Goal: Information Seeking & Learning: Learn about a topic

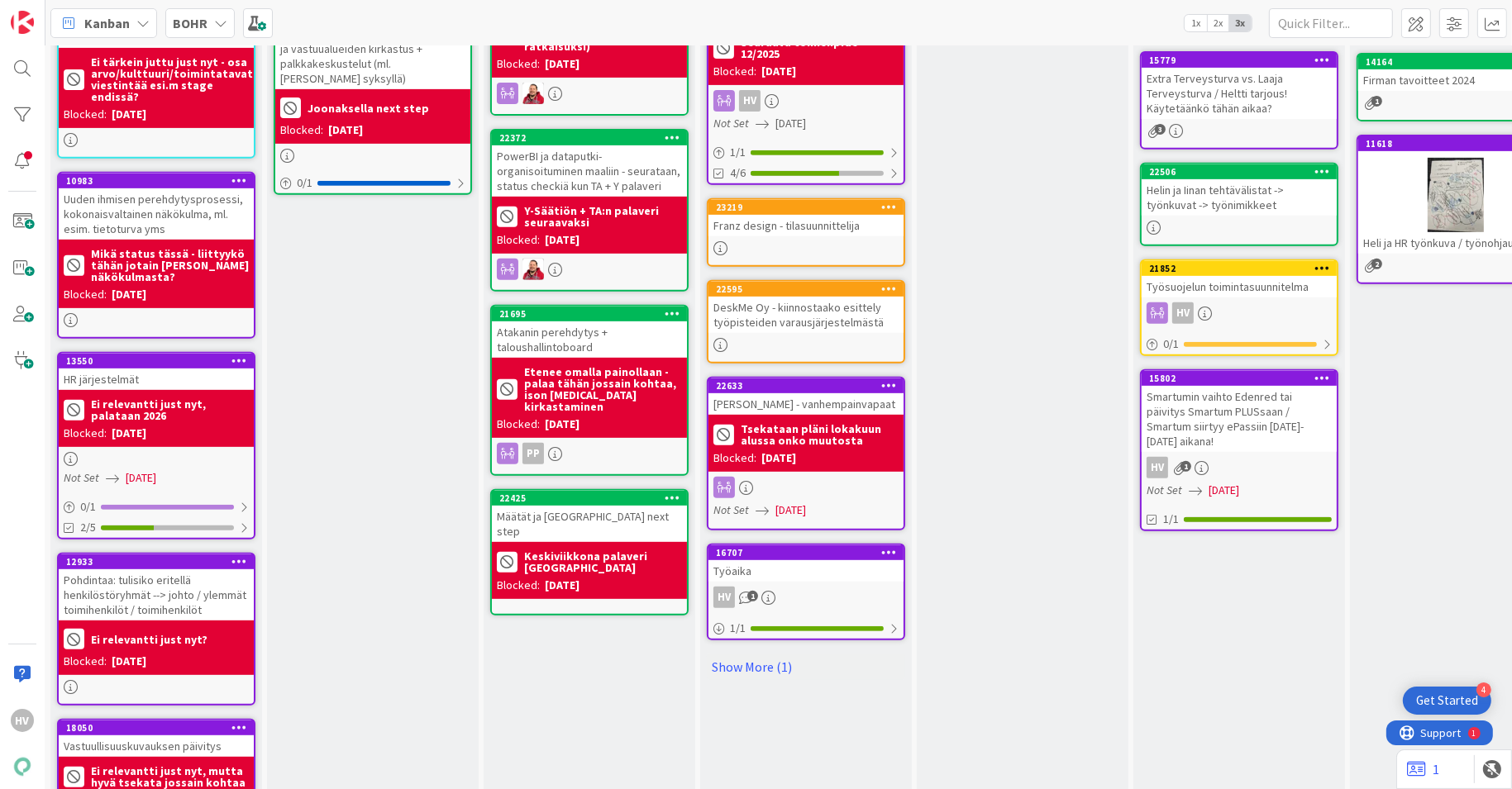
scroll to position [818, 1]
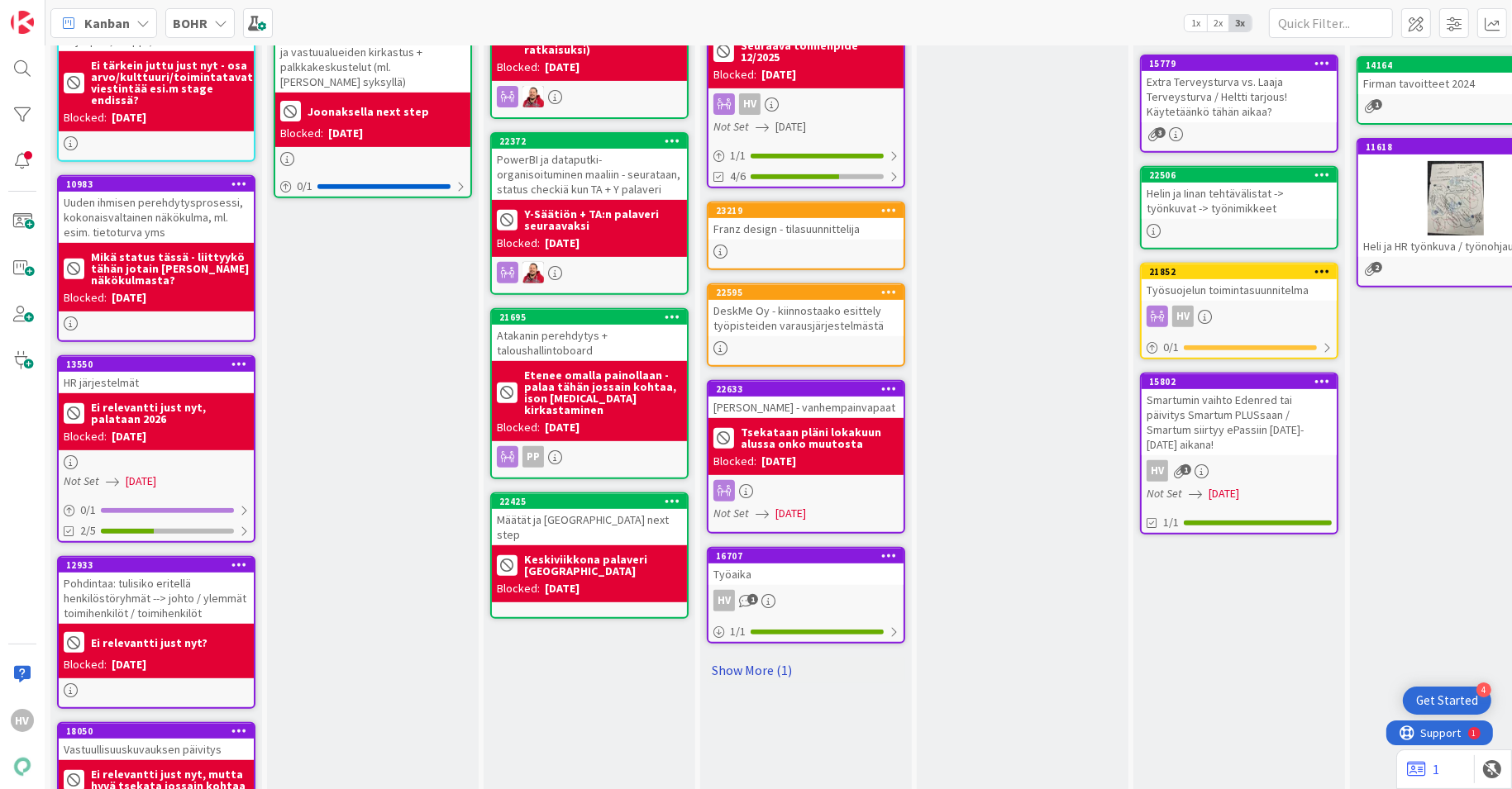
click at [767, 657] on link "Show More (1)" at bounding box center [806, 670] width 199 height 27
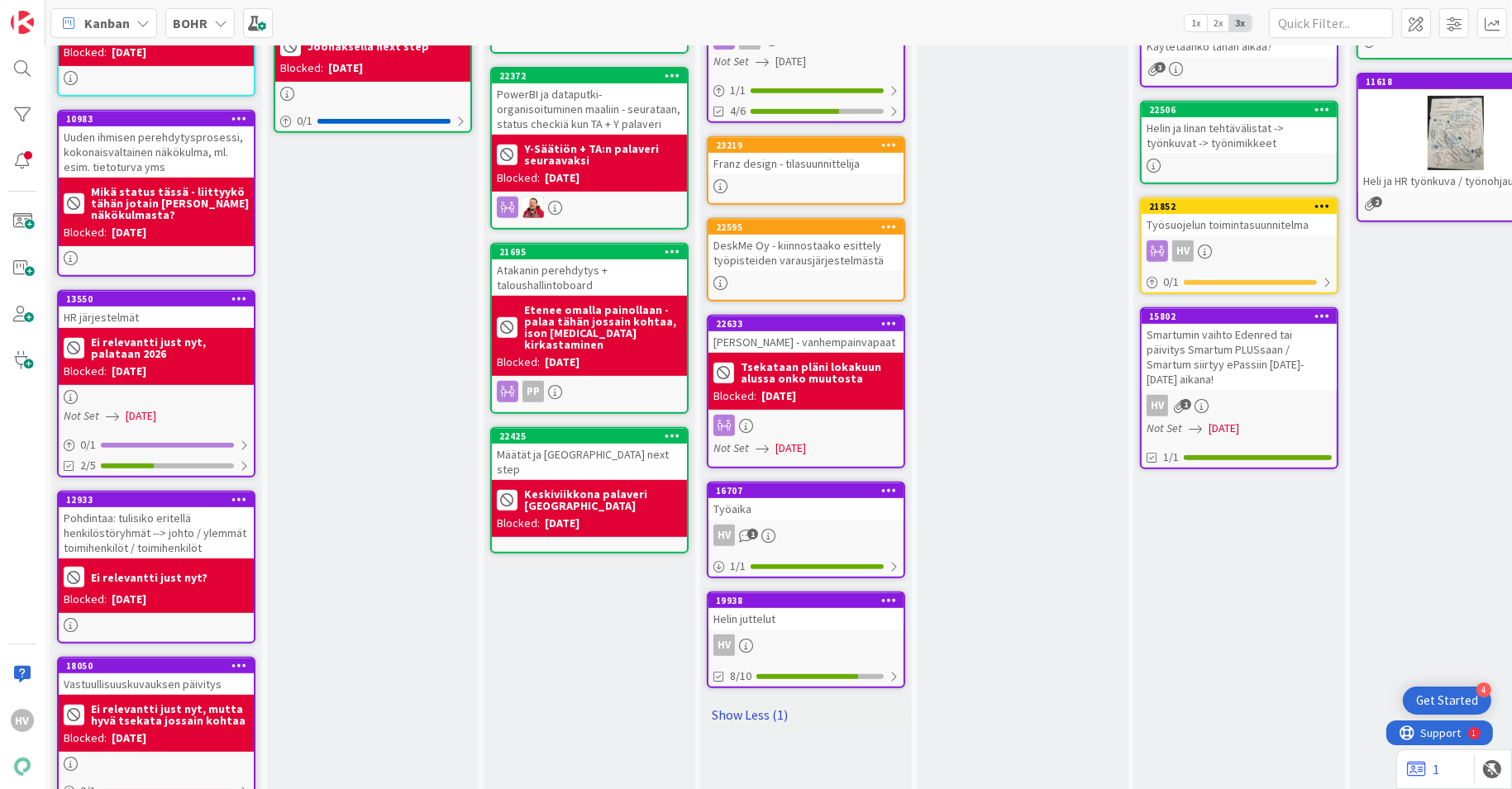
scroll to position [883, 1]
click at [804, 634] on div "HV" at bounding box center [806, 644] width 195 height 21
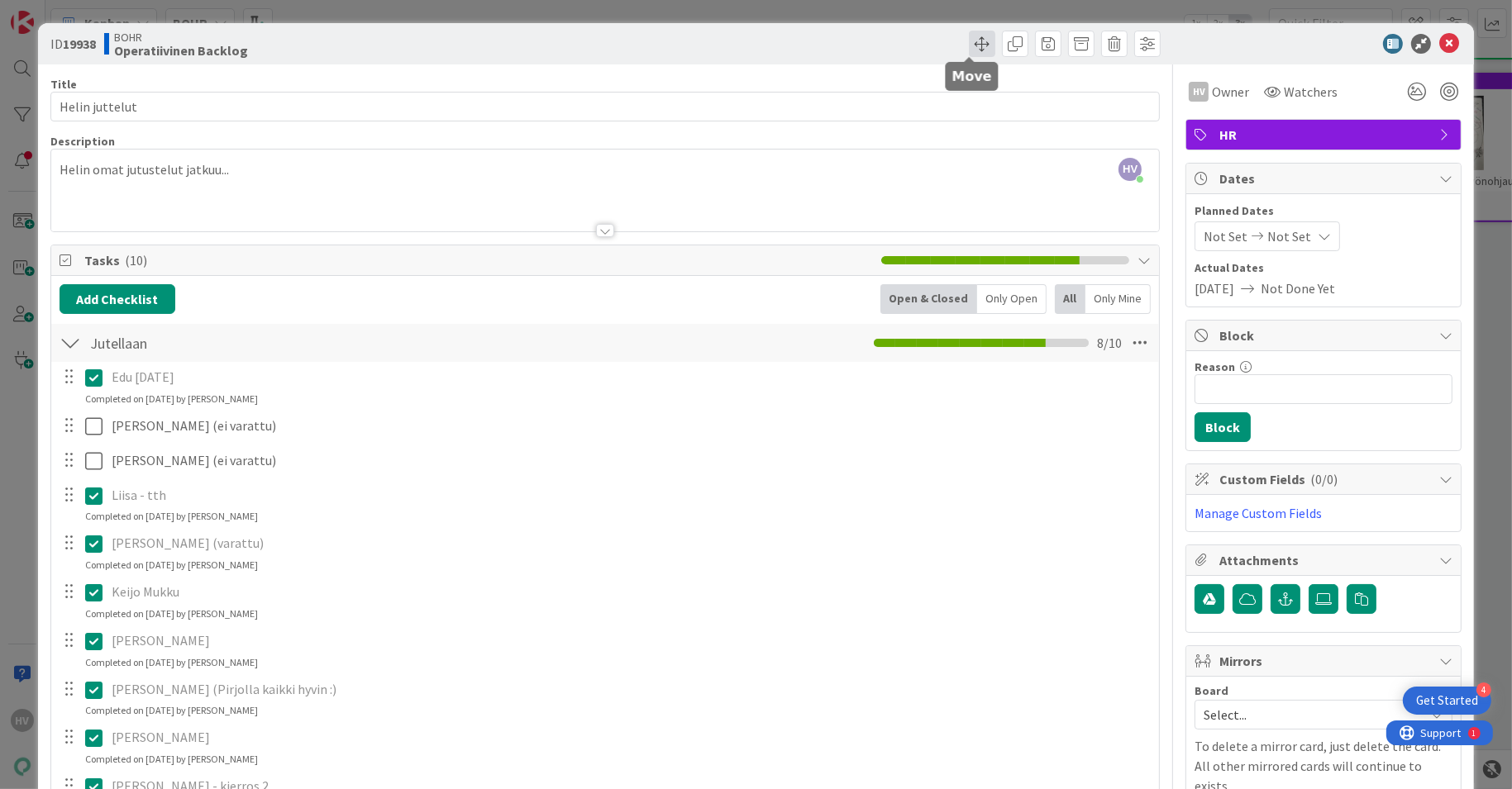
click at [969, 37] on span at bounding box center [982, 43] width 27 height 27
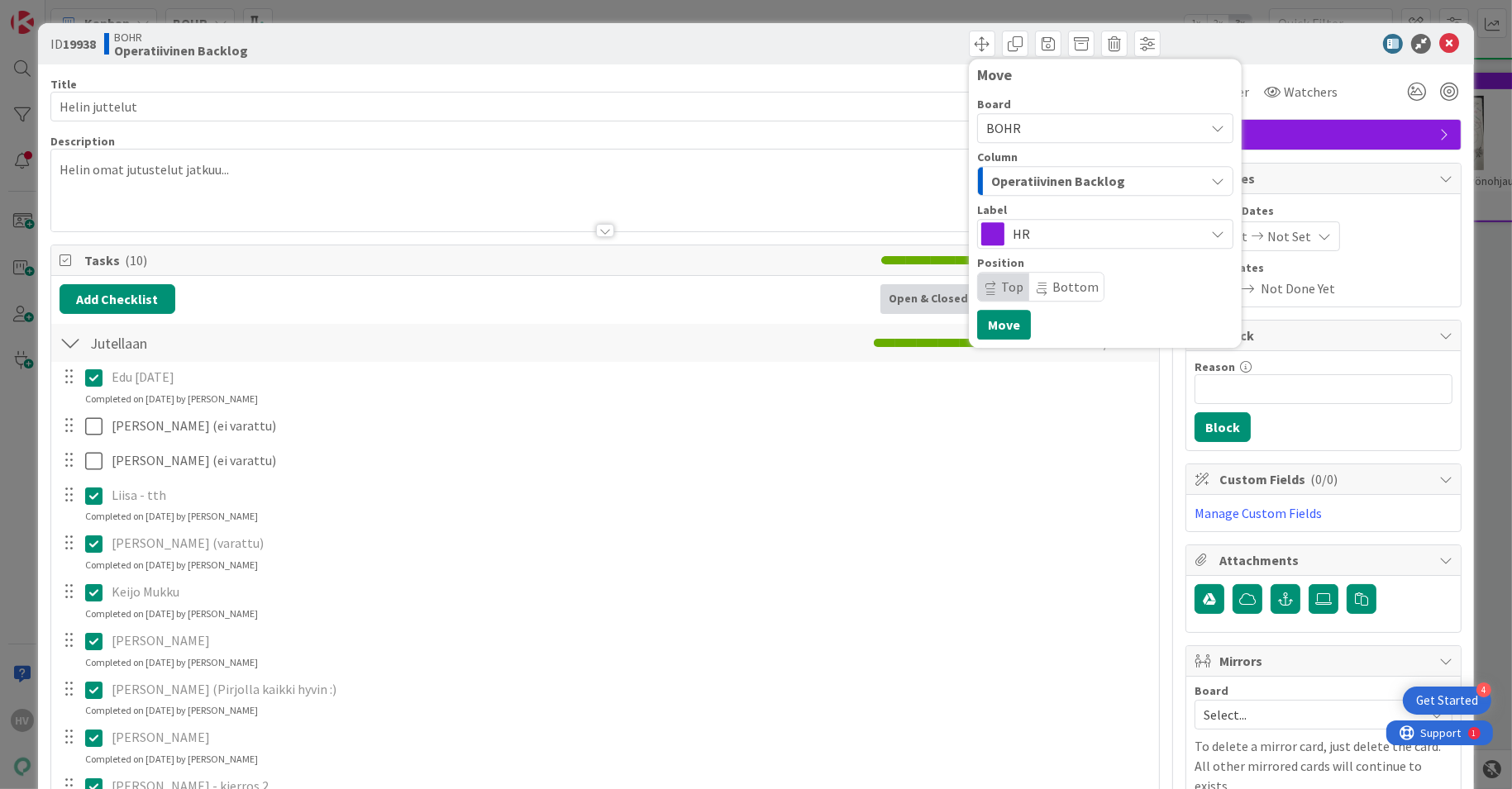
click at [1017, 123] on span "BOHR" at bounding box center [1091, 127] width 210 height 23
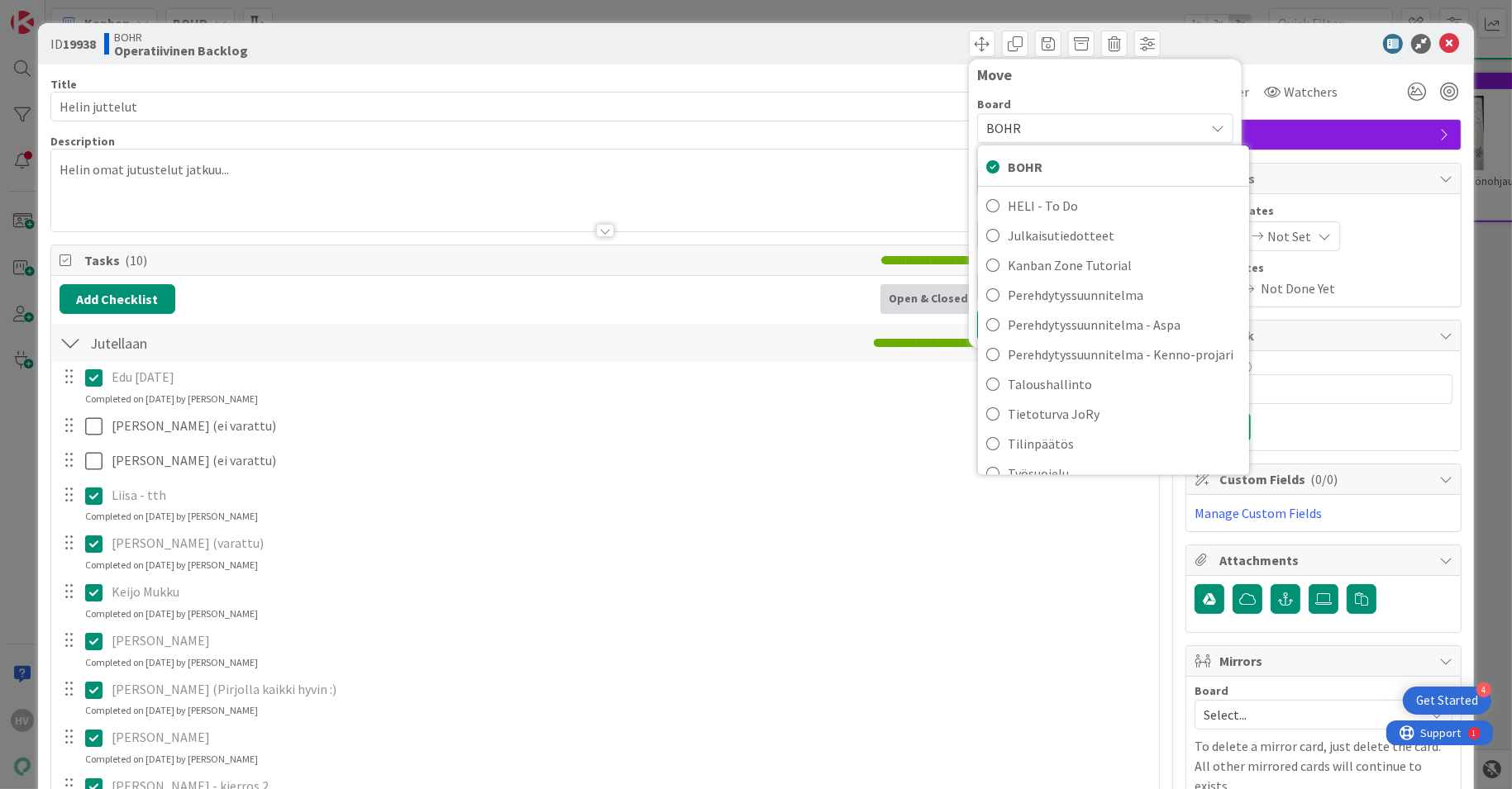
click at [1017, 123] on span "BOHR" at bounding box center [1091, 127] width 210 height 23
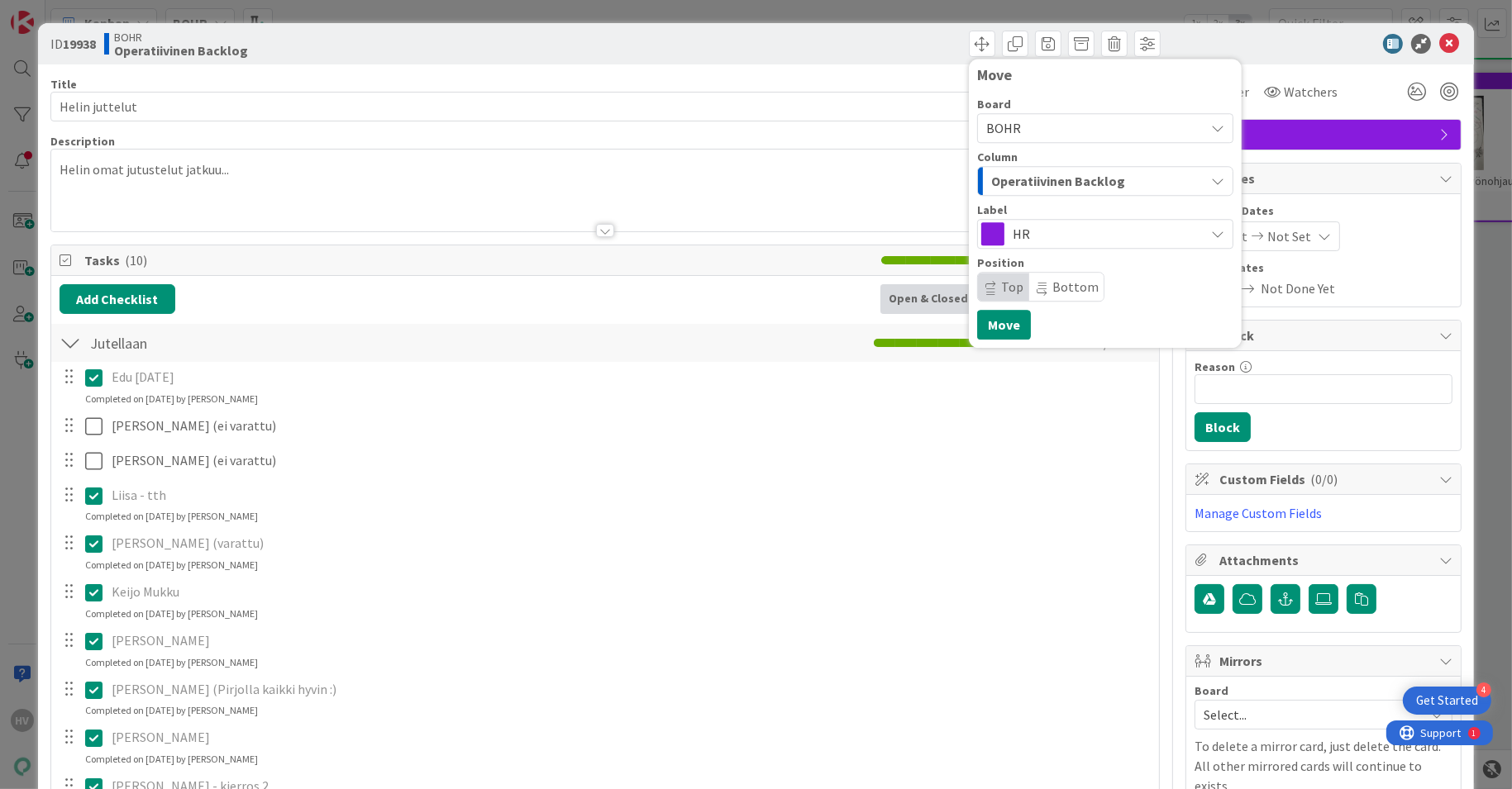
click at [1029, 237] on span "HR" at bounding box center [1104, 233] width 183 height 23
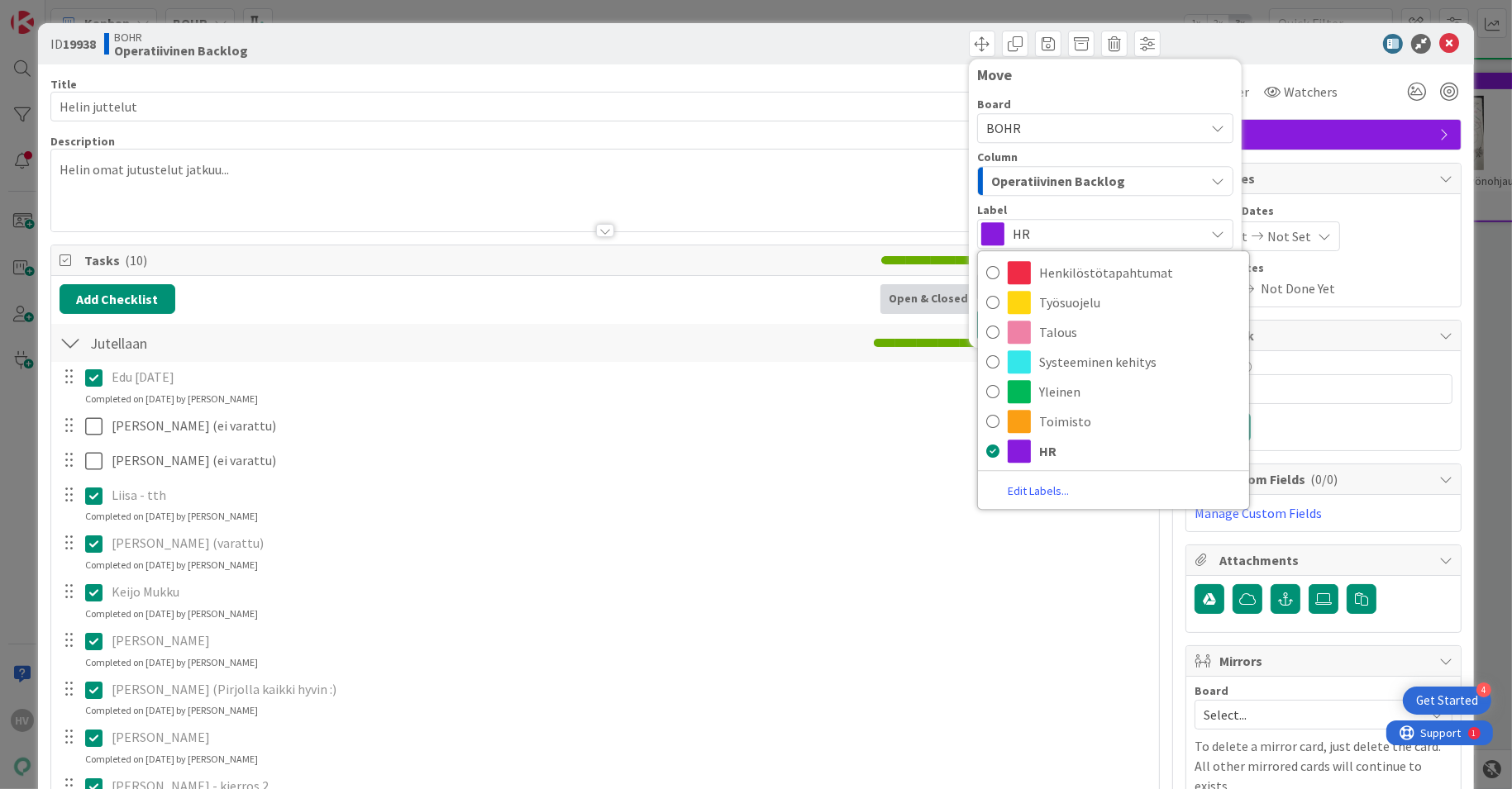
click at [1029, 237] on span "HR" at bounding box center [1104, 233] width 183 height 23
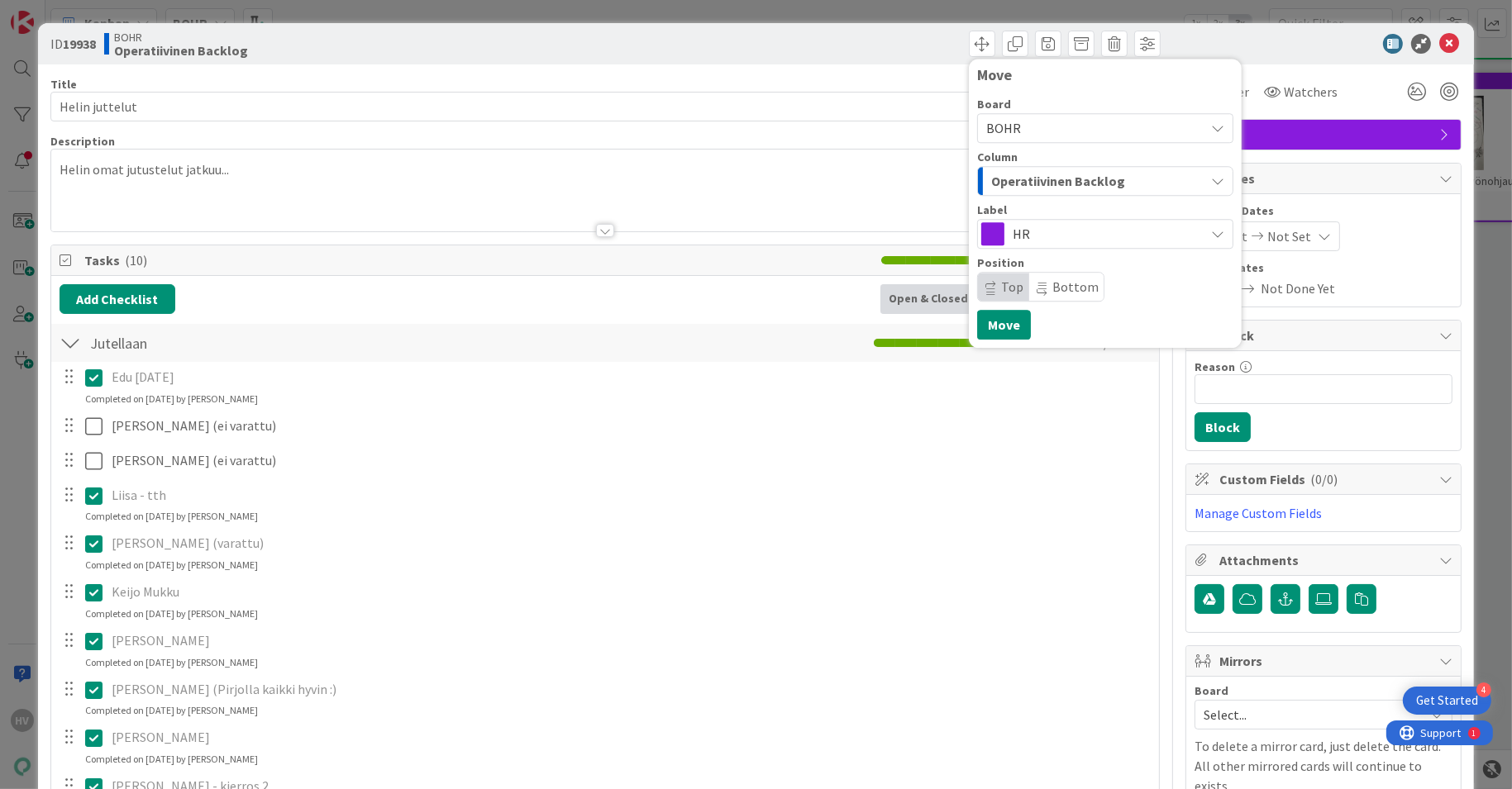
click at [1057, 176] on span "Operatiivinen Backlog" at bounding box center [1058, 180] width 134 height 21
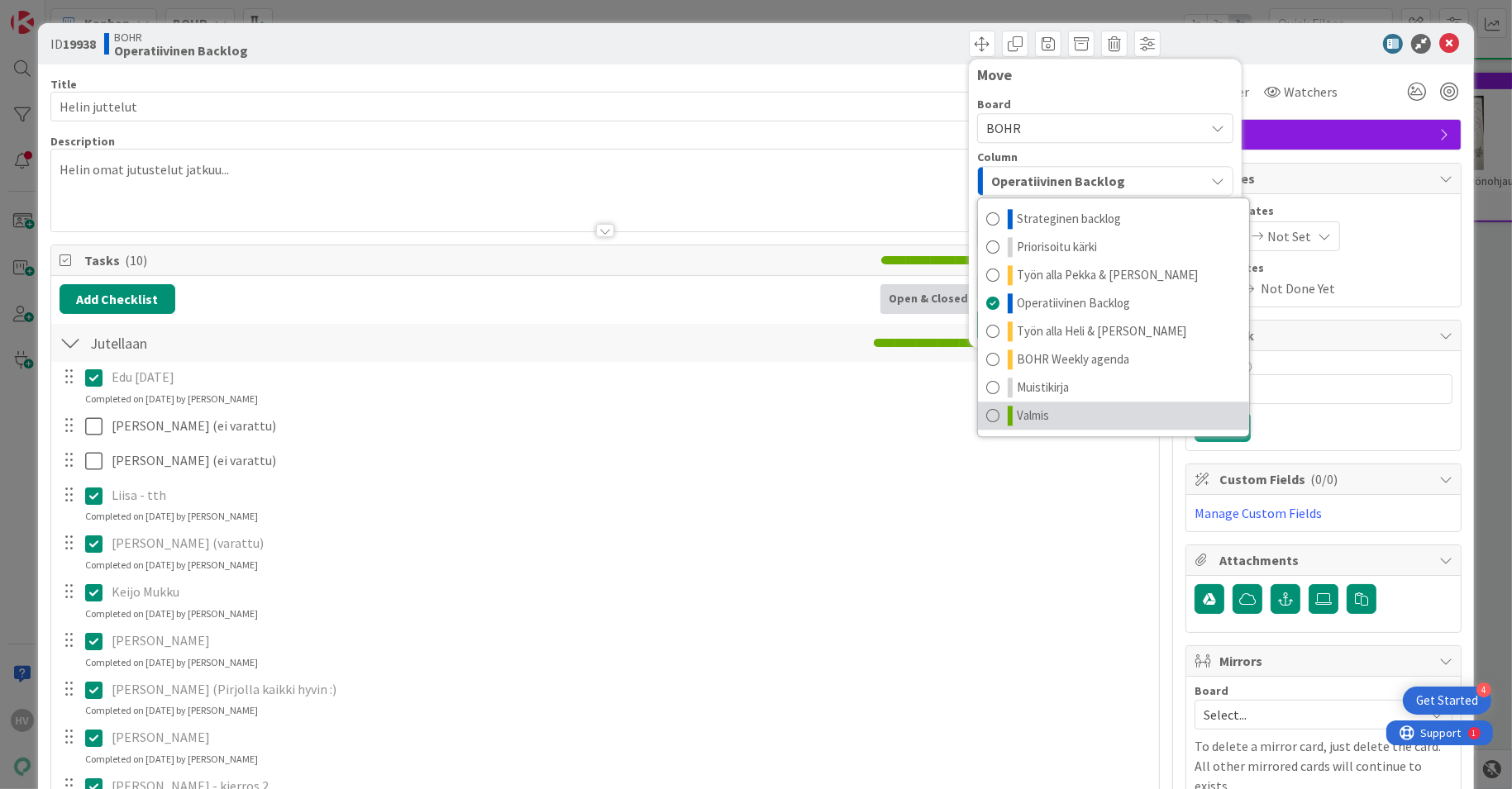
click at [1024, 410] on span "Valmis" at bounding box center [1032, 416] width 32 height 20
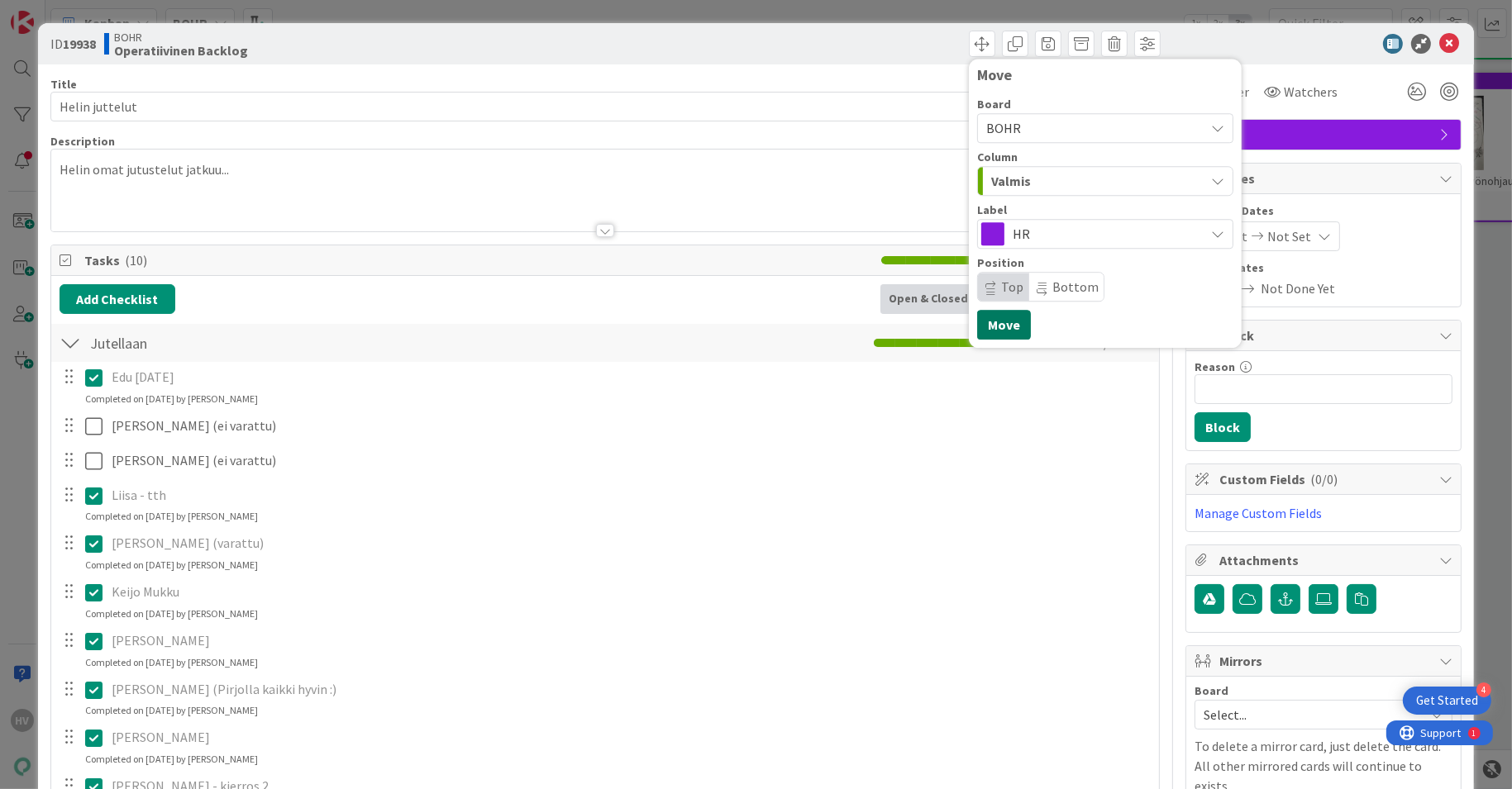
click at [1002, 319] on button "Move" at bounding box center [1004, 325] width 54 height 29
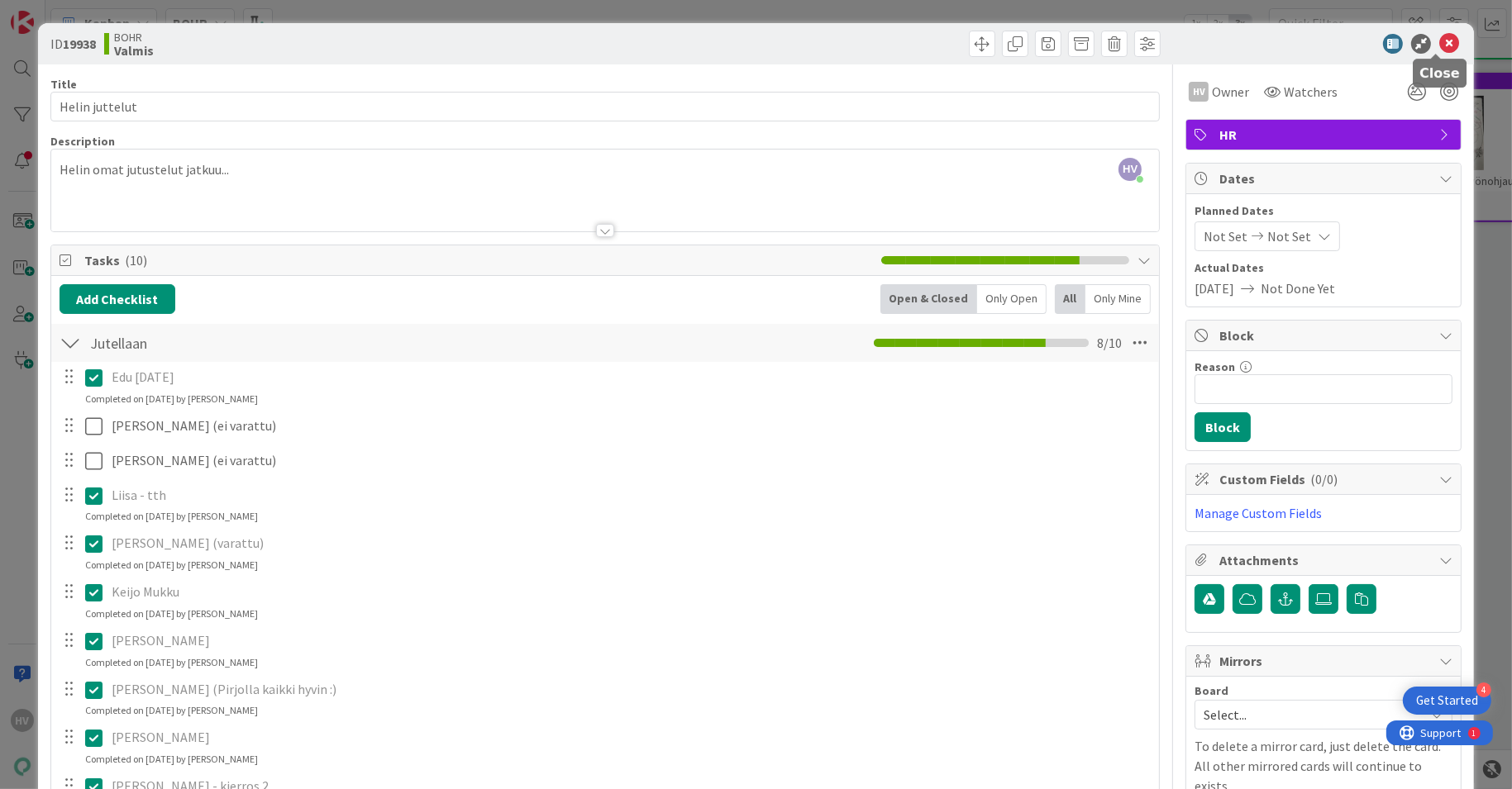
click at [1440, 43] on icon at bounding box center [1450, 44] width 20 height 20
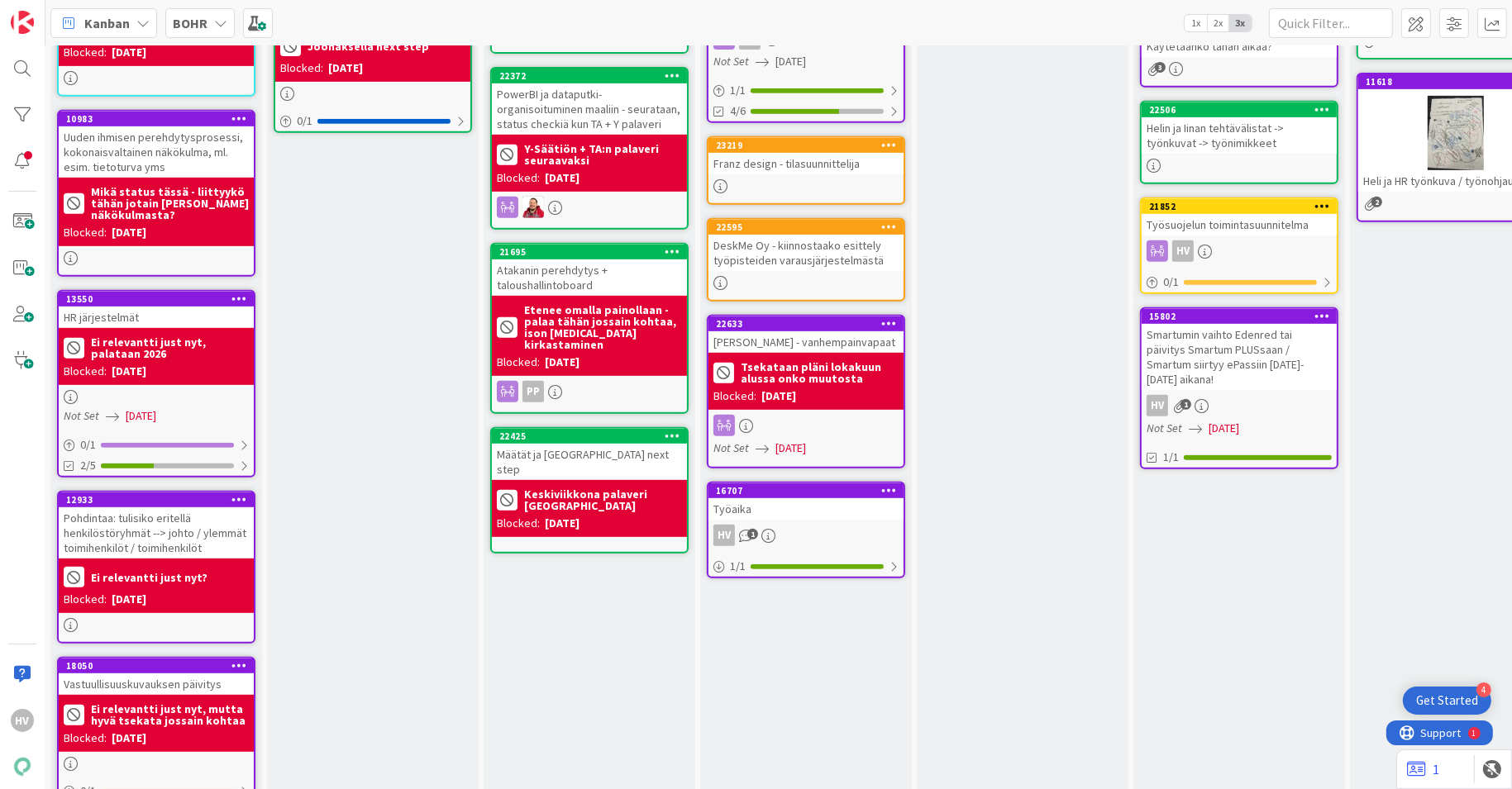
click at [794, 498] on div "Työaika" at bounding box center [806, 508] width 195 height 21
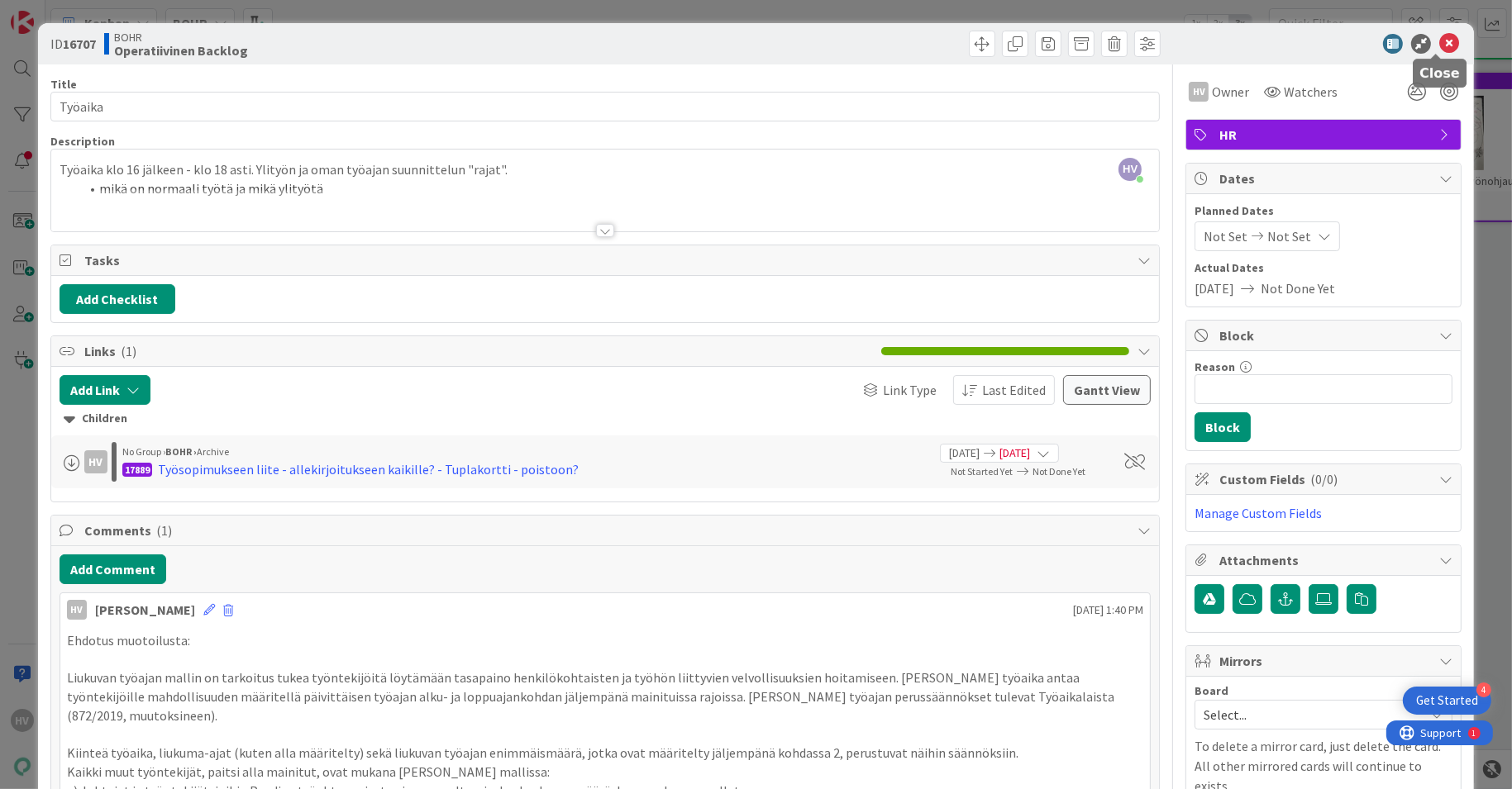
click at [1440, 43] on icon at bounding box center [1450, 44] width 20 height 20
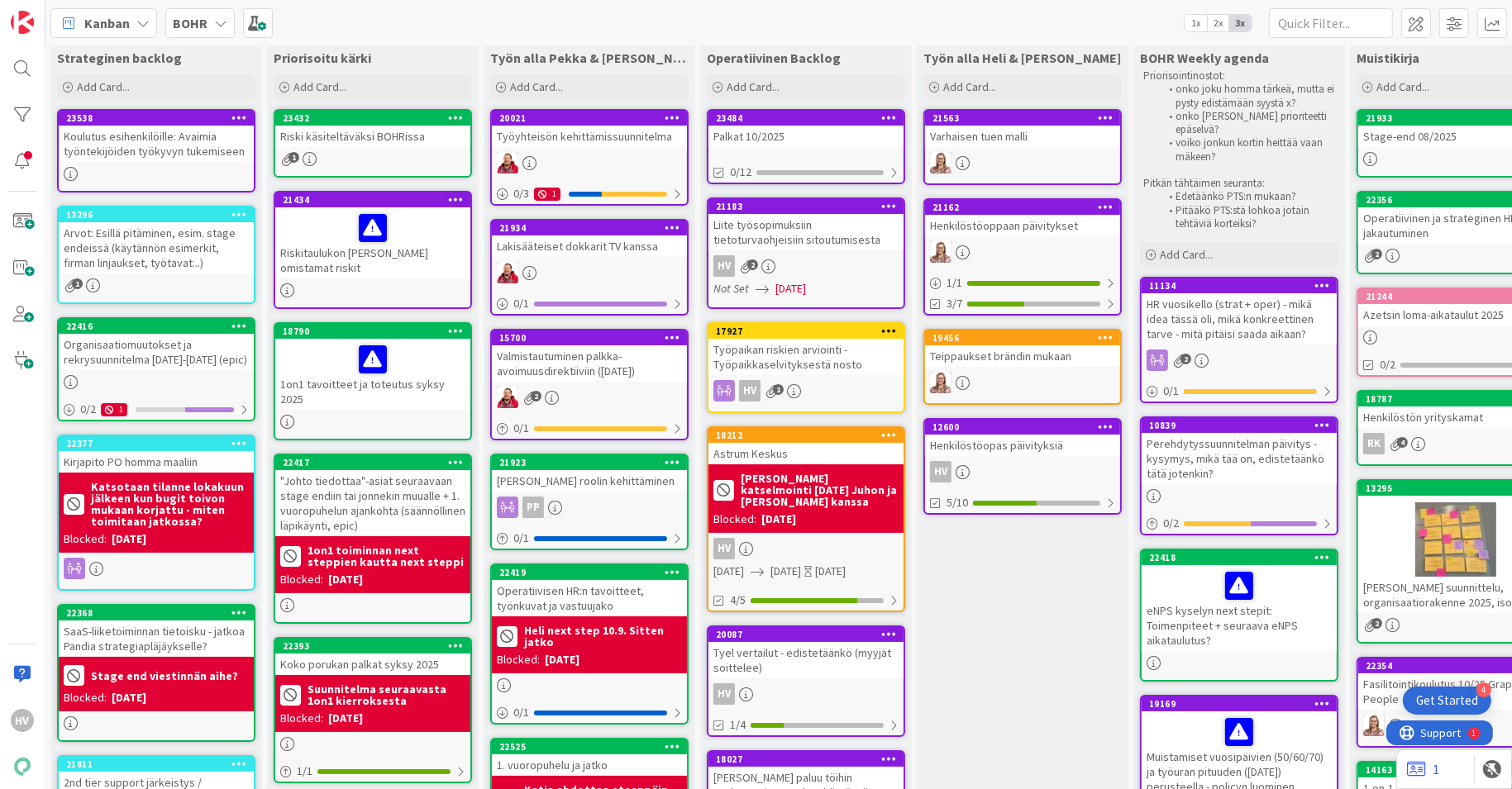
scroll to position [29, 1]
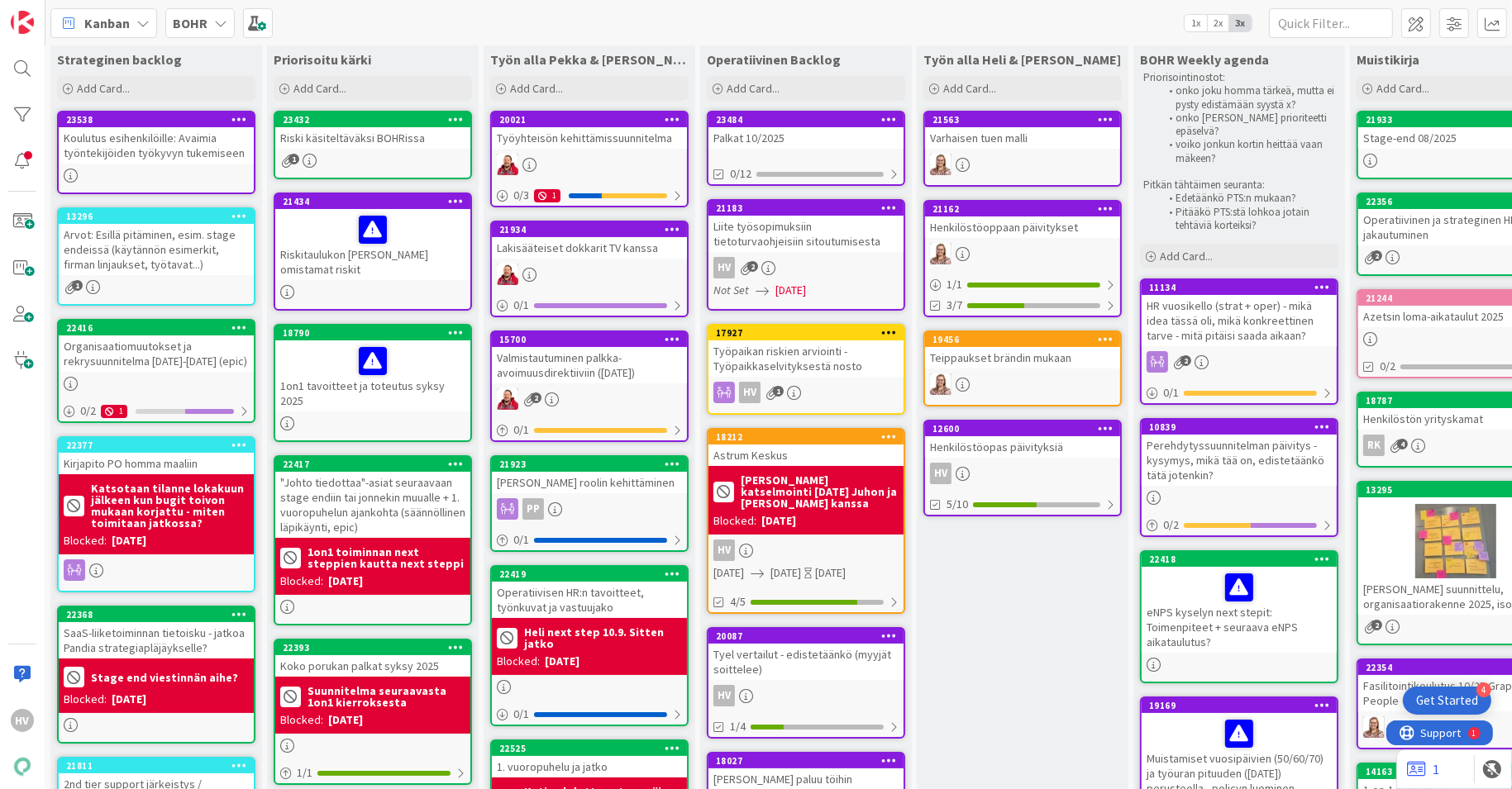
click at [174, 29] on b "BOHR" at bounding box center [190, 23] width 35 height 16
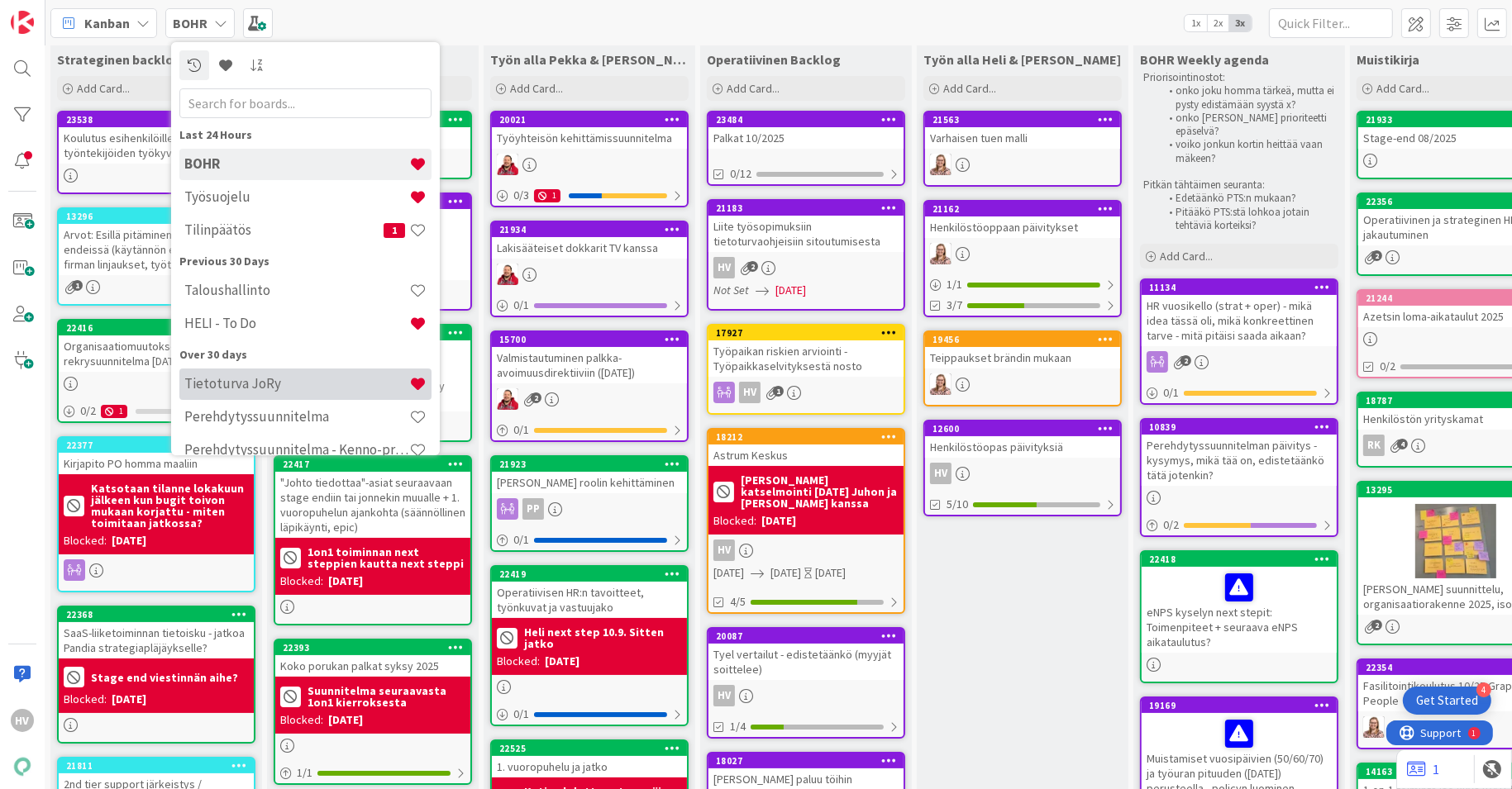
click at [217, 378] on h4 "Tietoturva JoRy" at bounding box center [297, 384] width 225 height 16
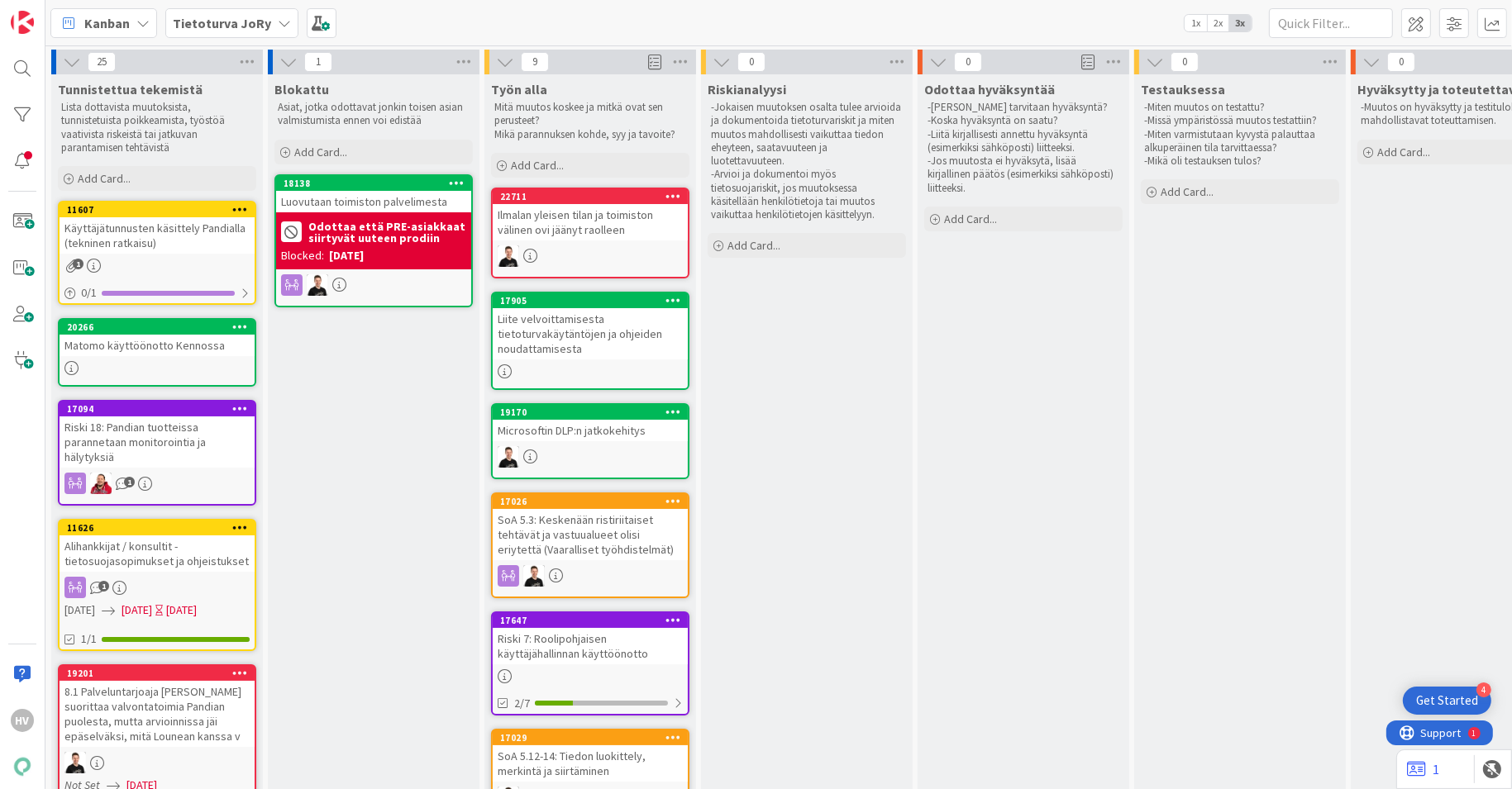
click at [176, 229] on div "Käyttäjätunnusten käsittely Pandialla (tekninen ratkaisu)" at bounding box center [157, 235] width 195 height 37
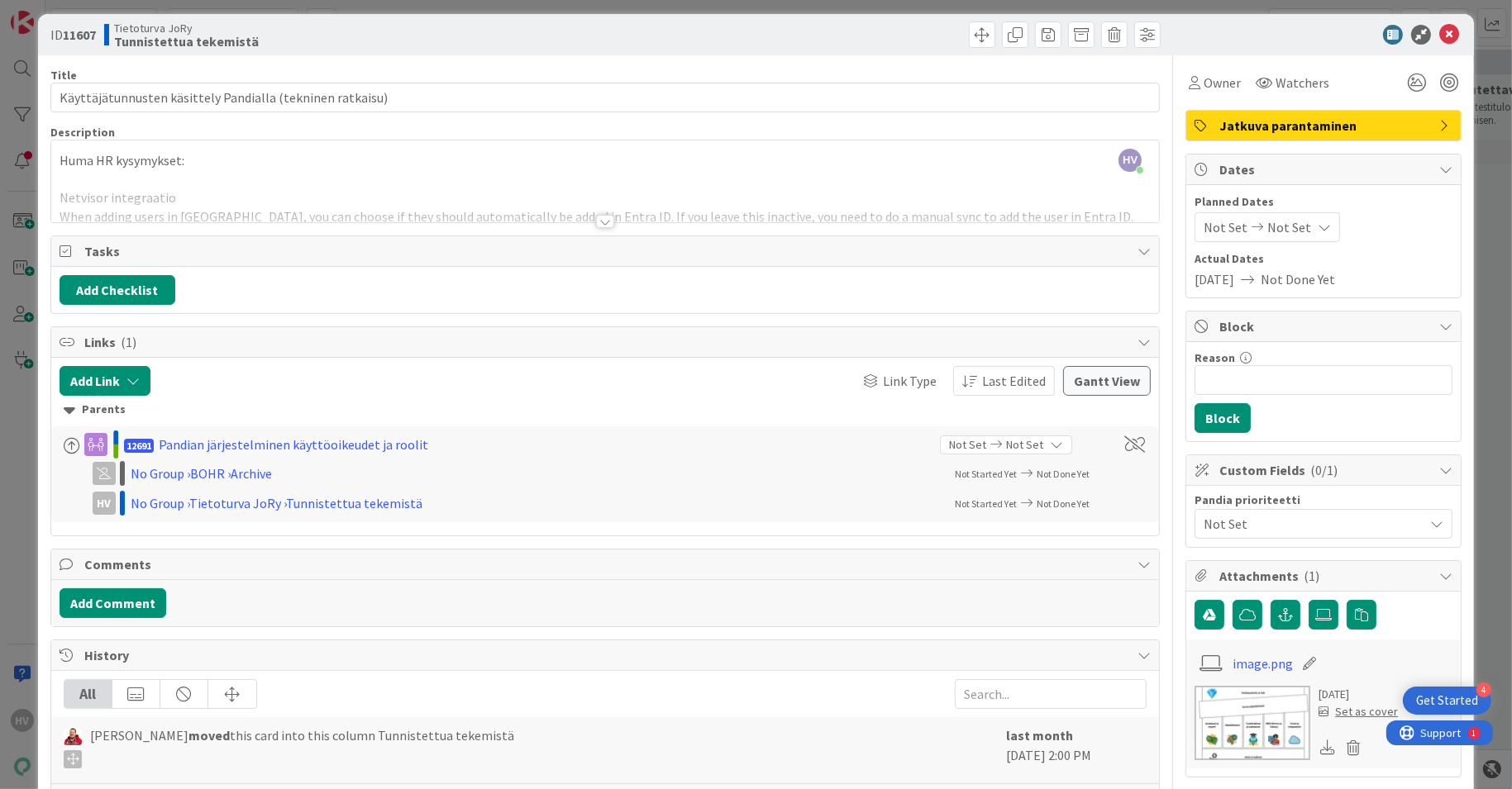
scroll to position [1, 0]
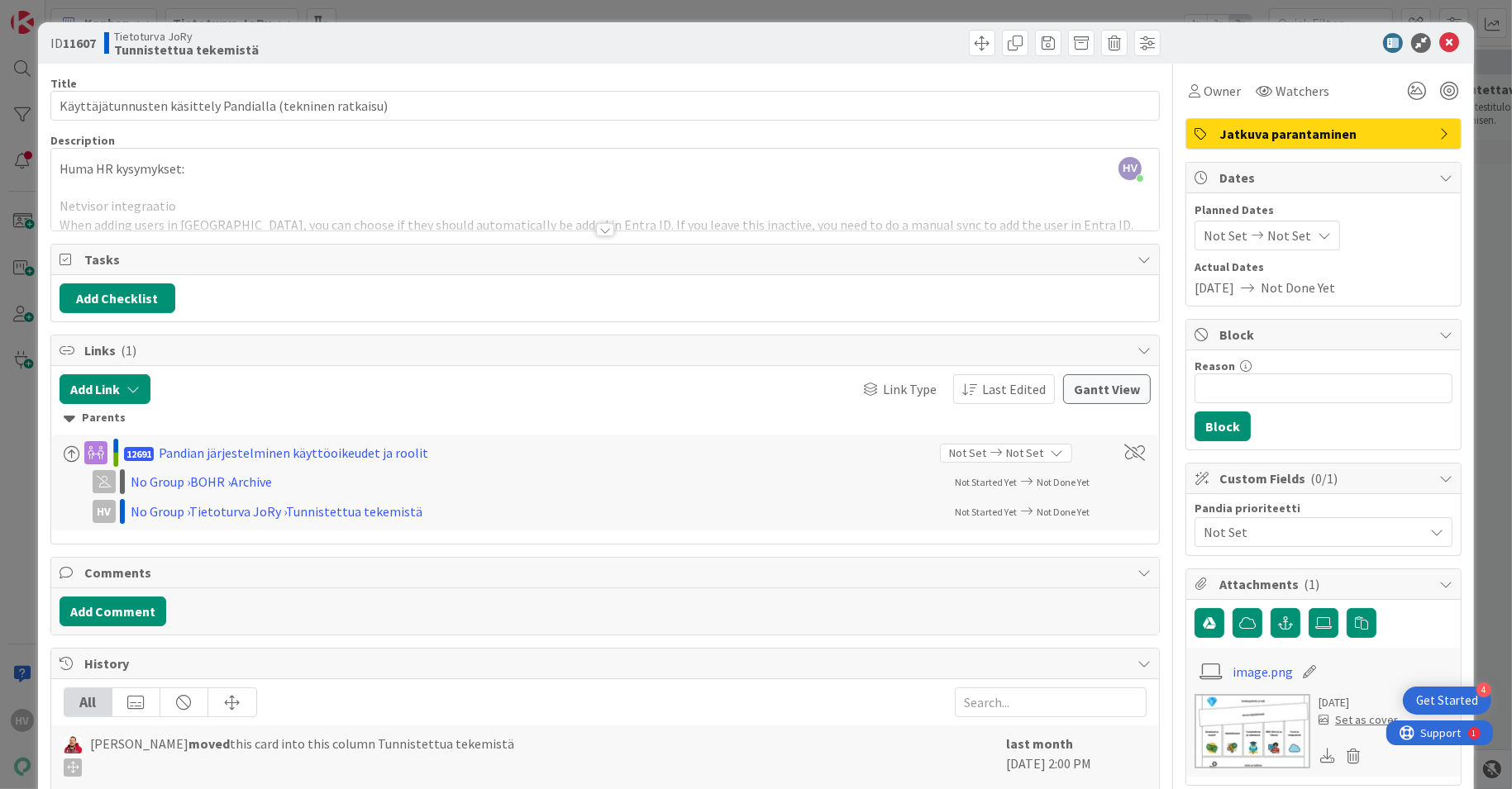
click at [598, 230] on div at bounding box center [605, 230] width 18 height 13
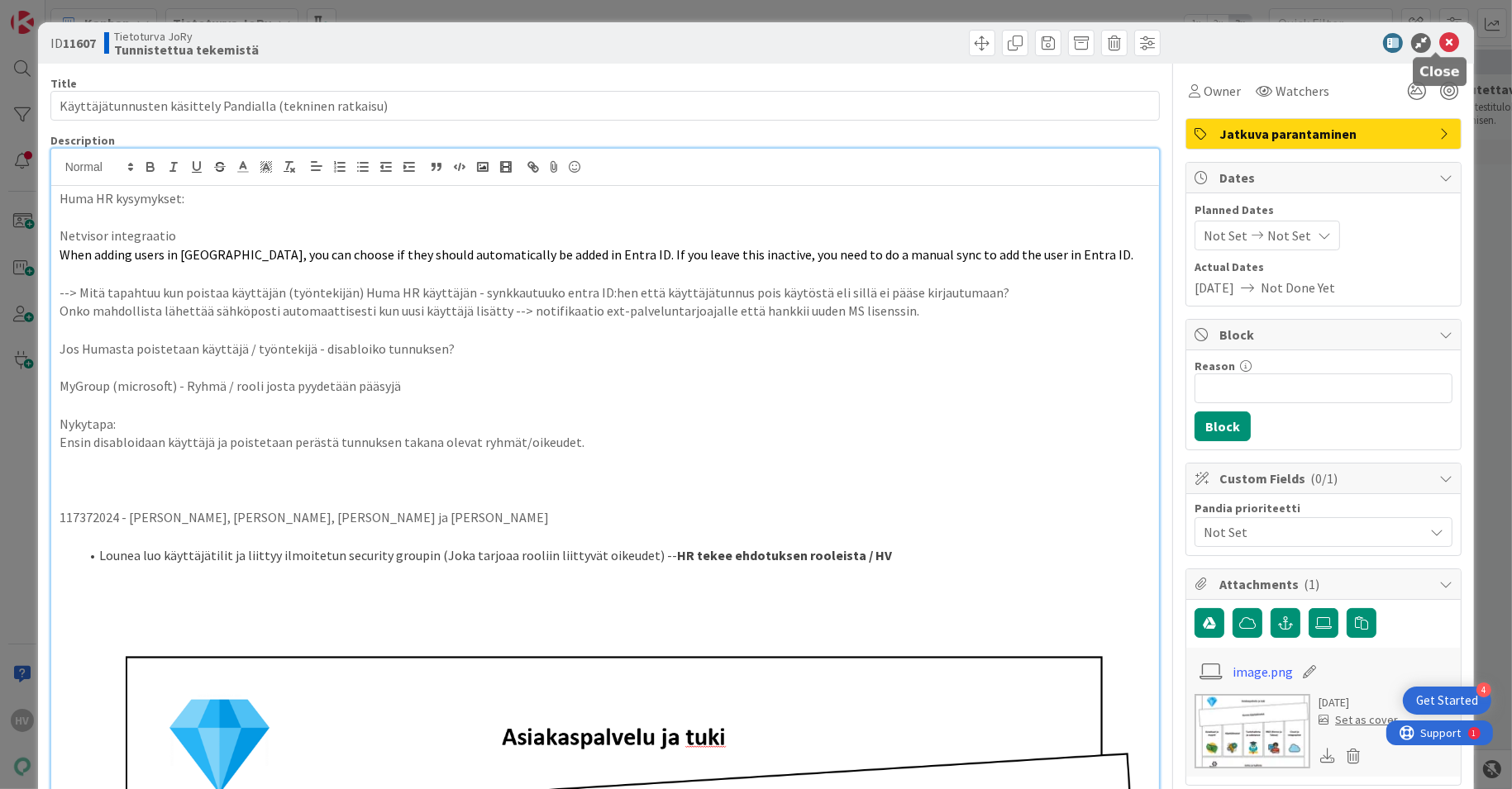
click at [1440, 38] on icon at bounding box center [1450, 43] width 20 height 20
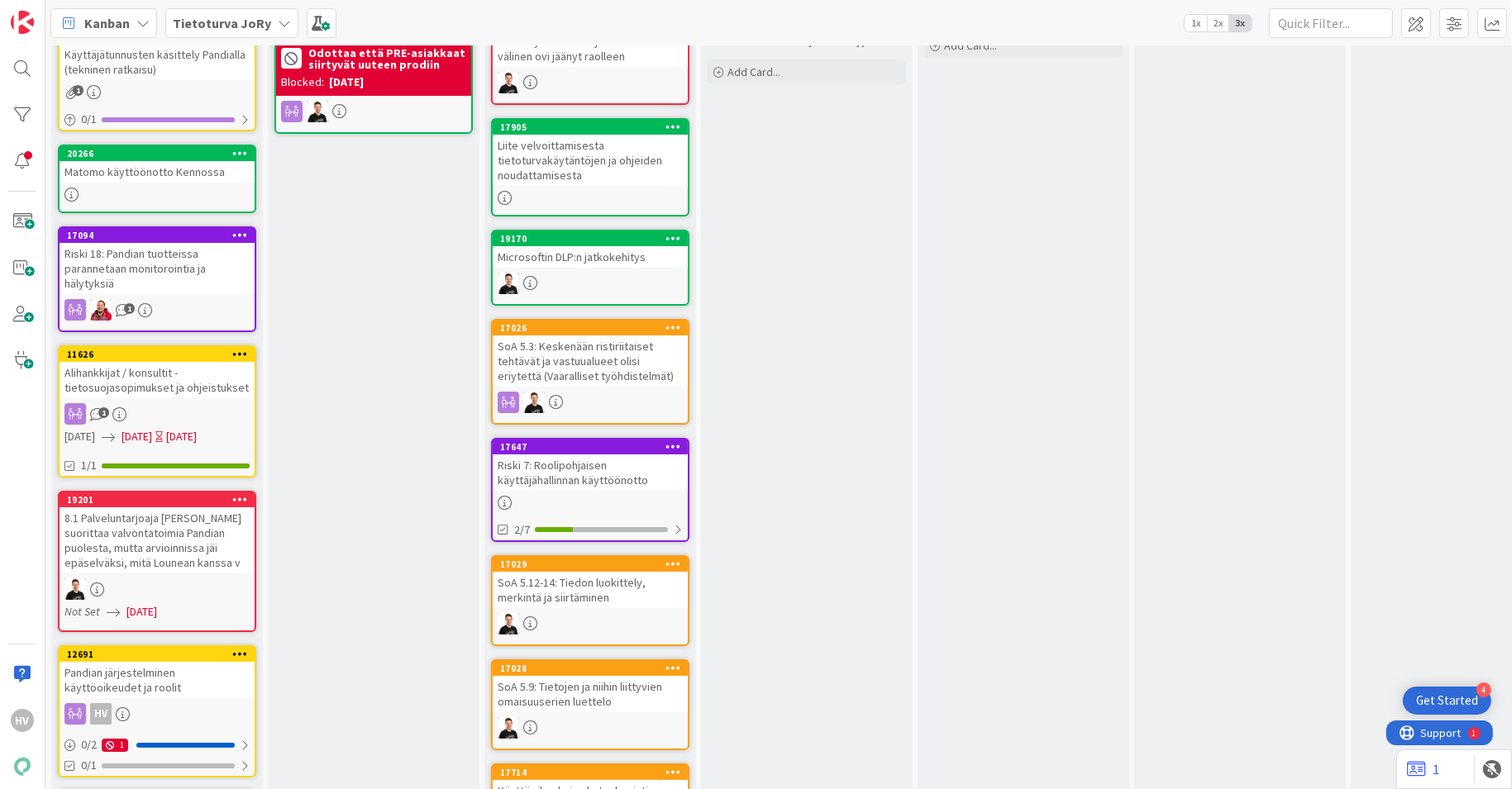
scroll to position [176, 0]
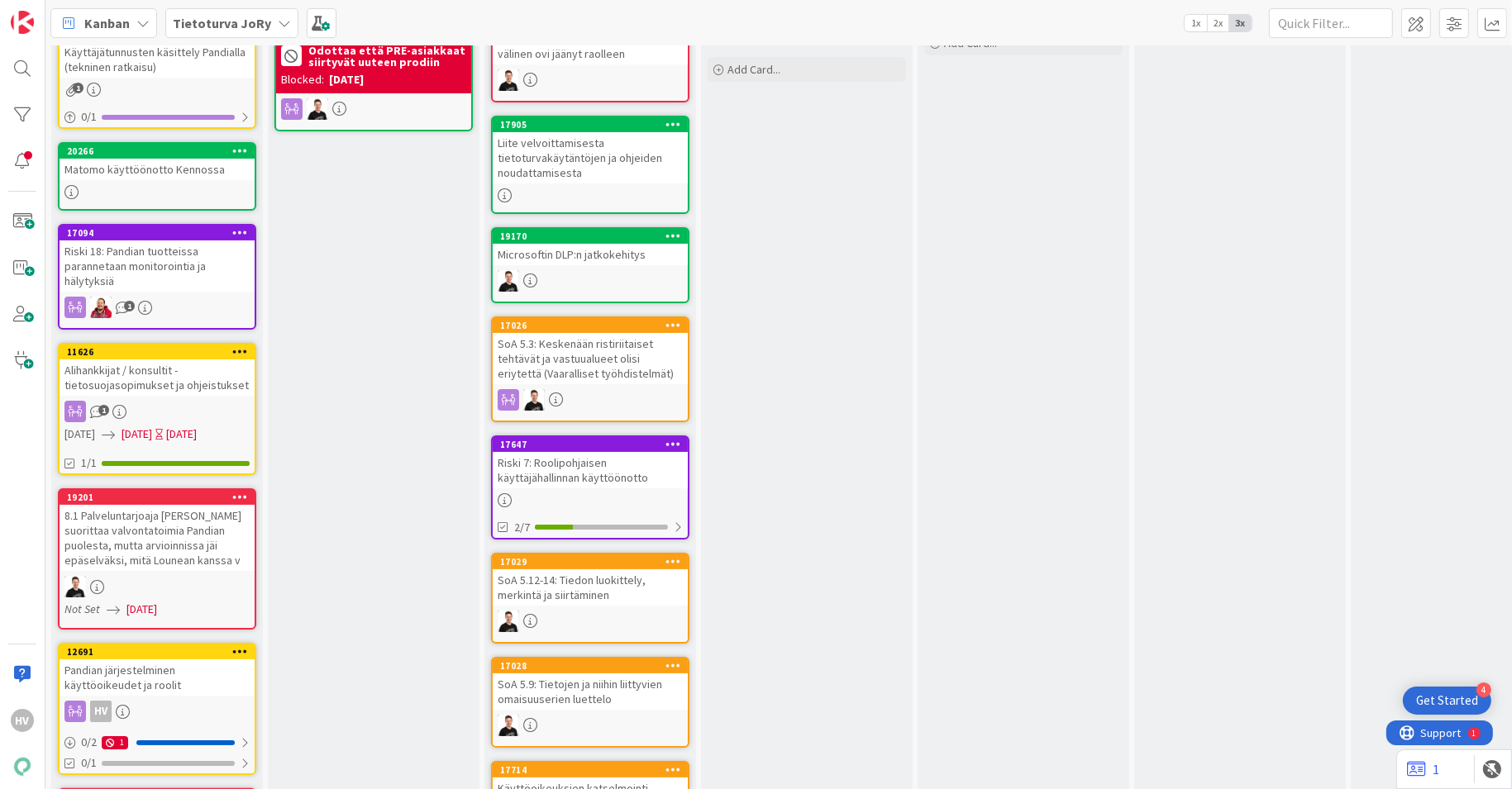
click at [150, 370] on div "Alihankkijat / konsultit - tietosuojasopimukset ja ohjeistukset" at bounding box center [157, 378] width 195 height 37
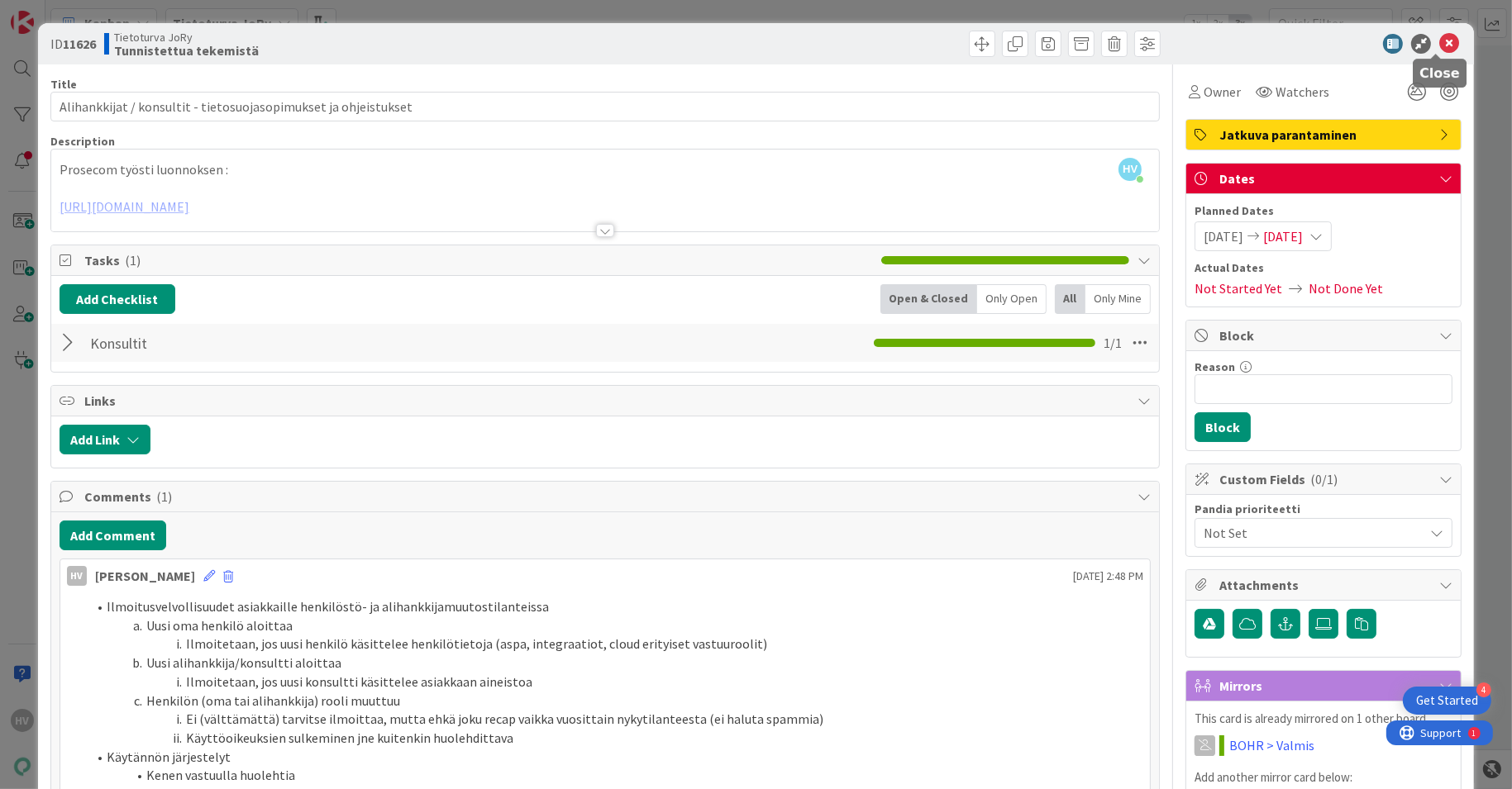
click at [1440, 40] on icon at bounding box center [1450, 44] width 20 height 20
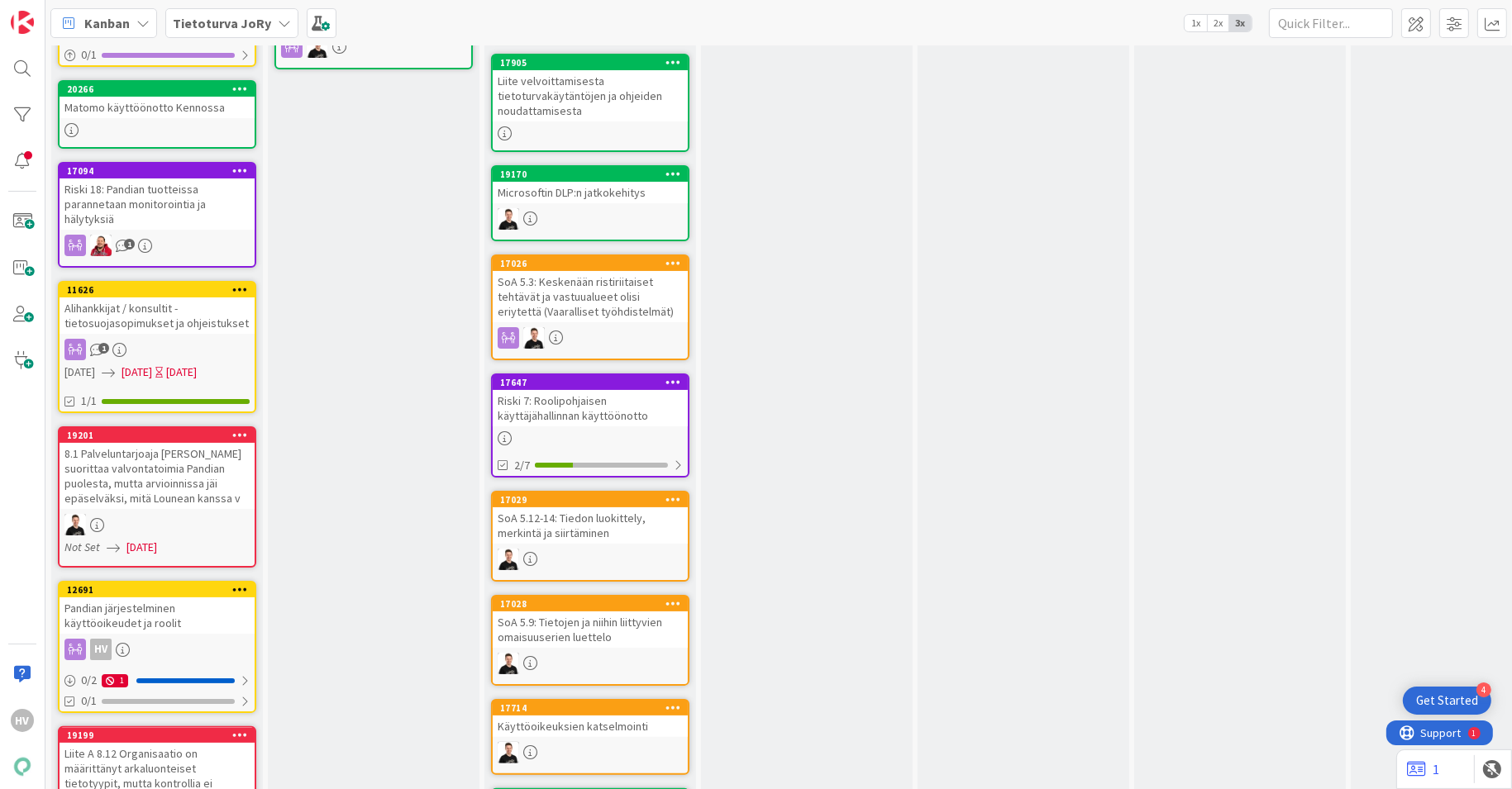
scroll to position [250, 0]
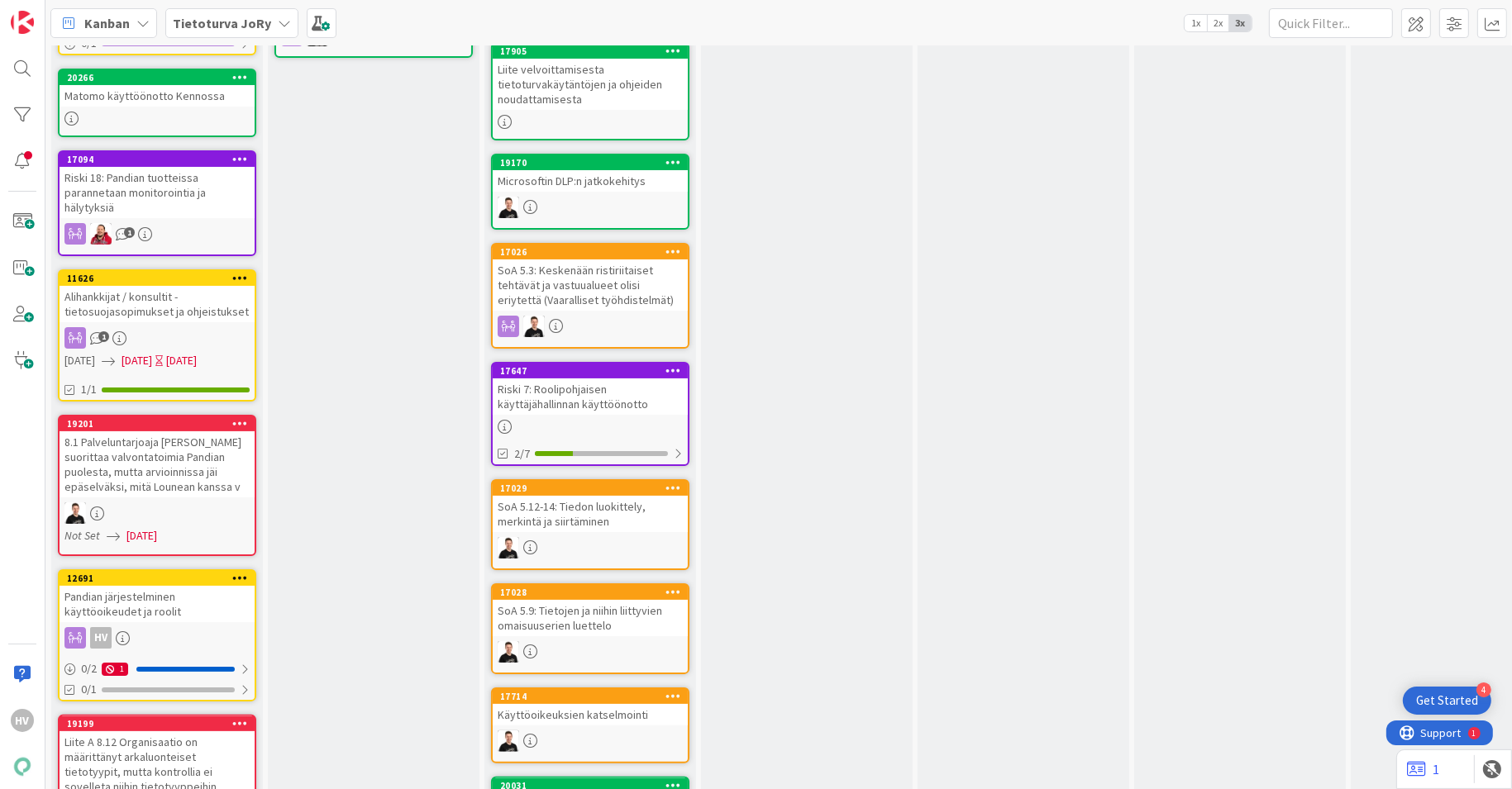
click at [154, 590] on div "Pandian järjestelminen käyttöoikeudet ja roolit" at bounding box center [157, 604] width 195 height 37
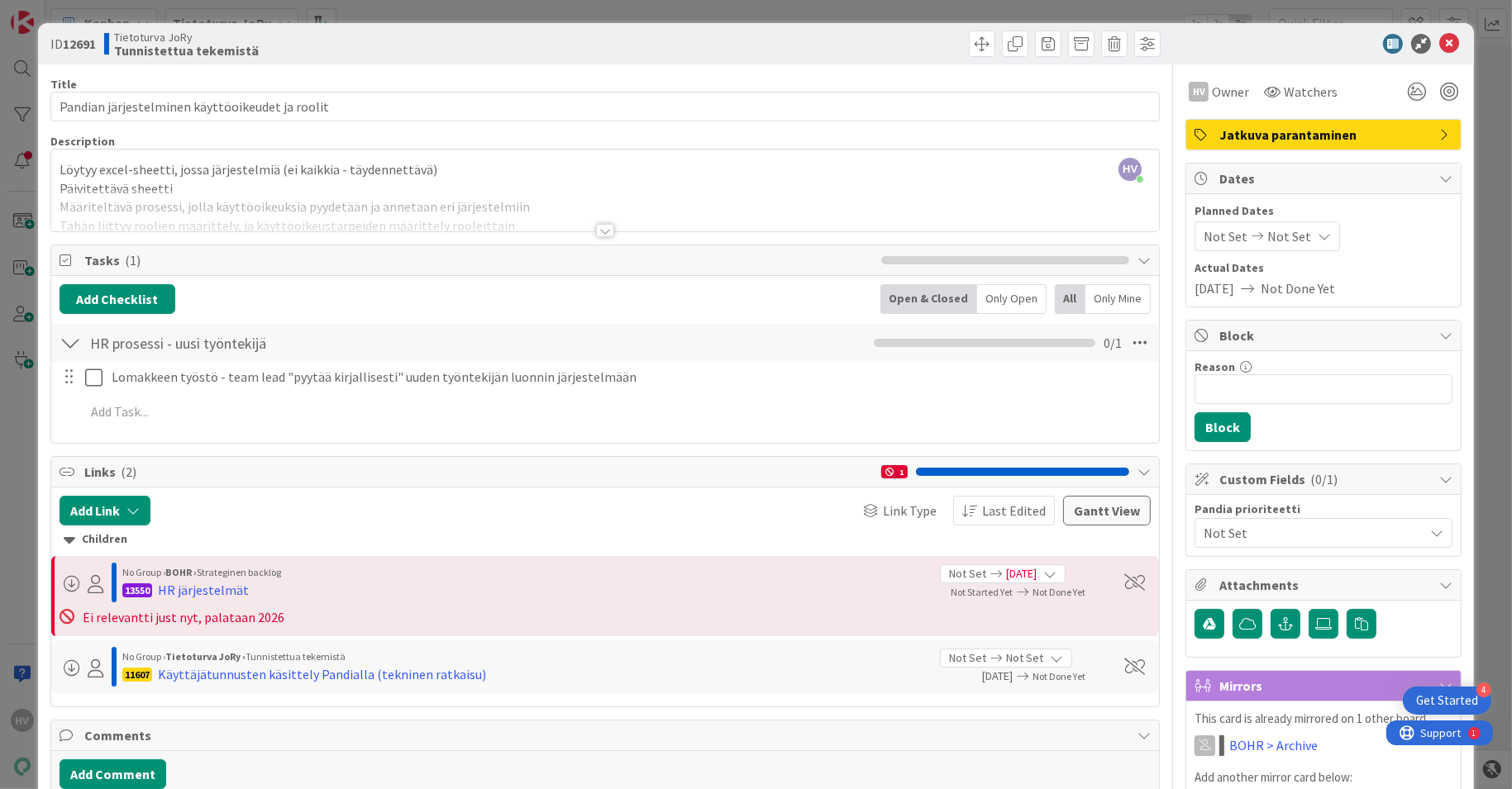
click at [596, 224] on div at bounding box center [605, 231] width 18 height 13
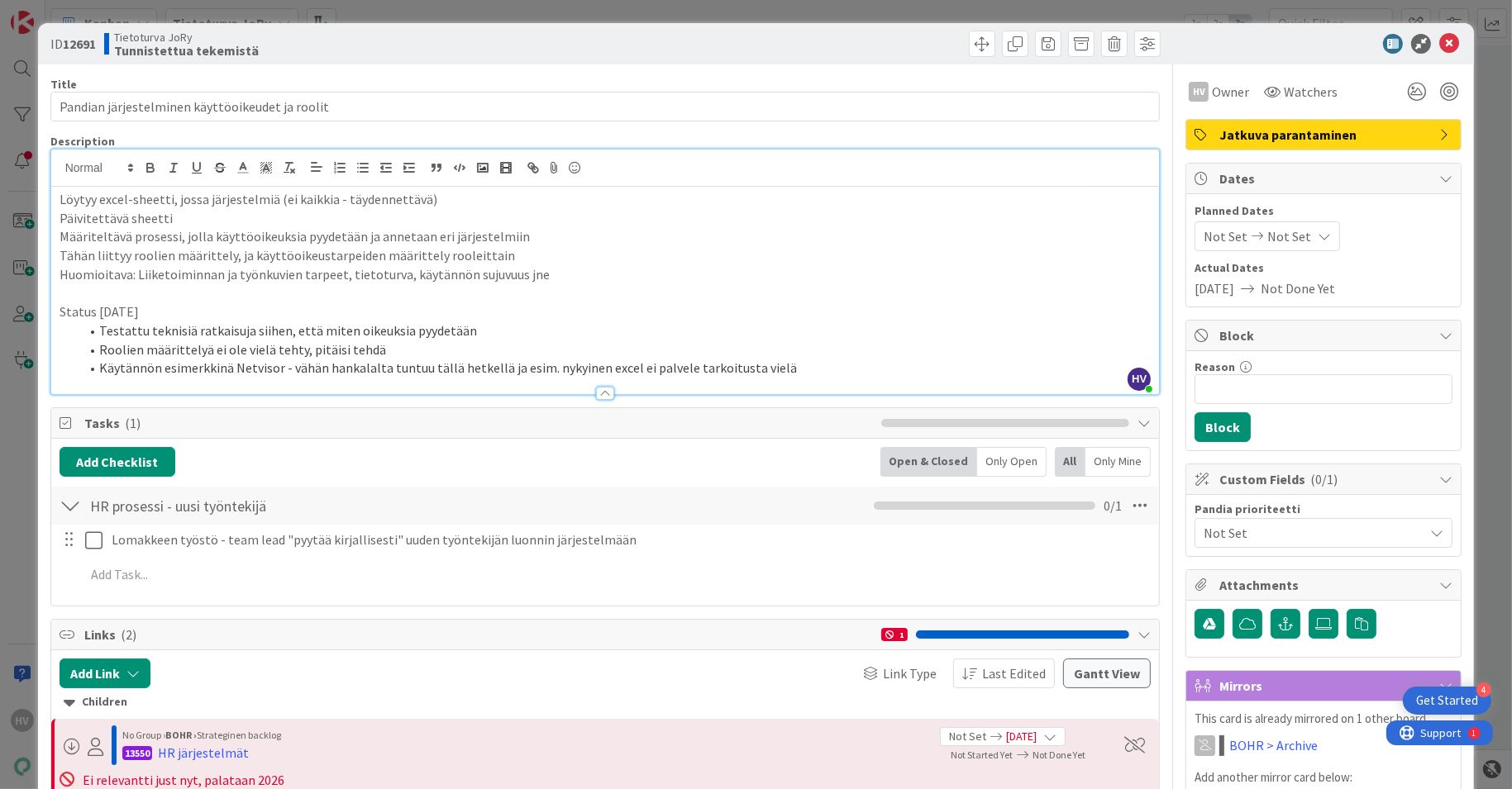
click at [599, 393] on div at bounding box center [605, 393] width 18 height 13
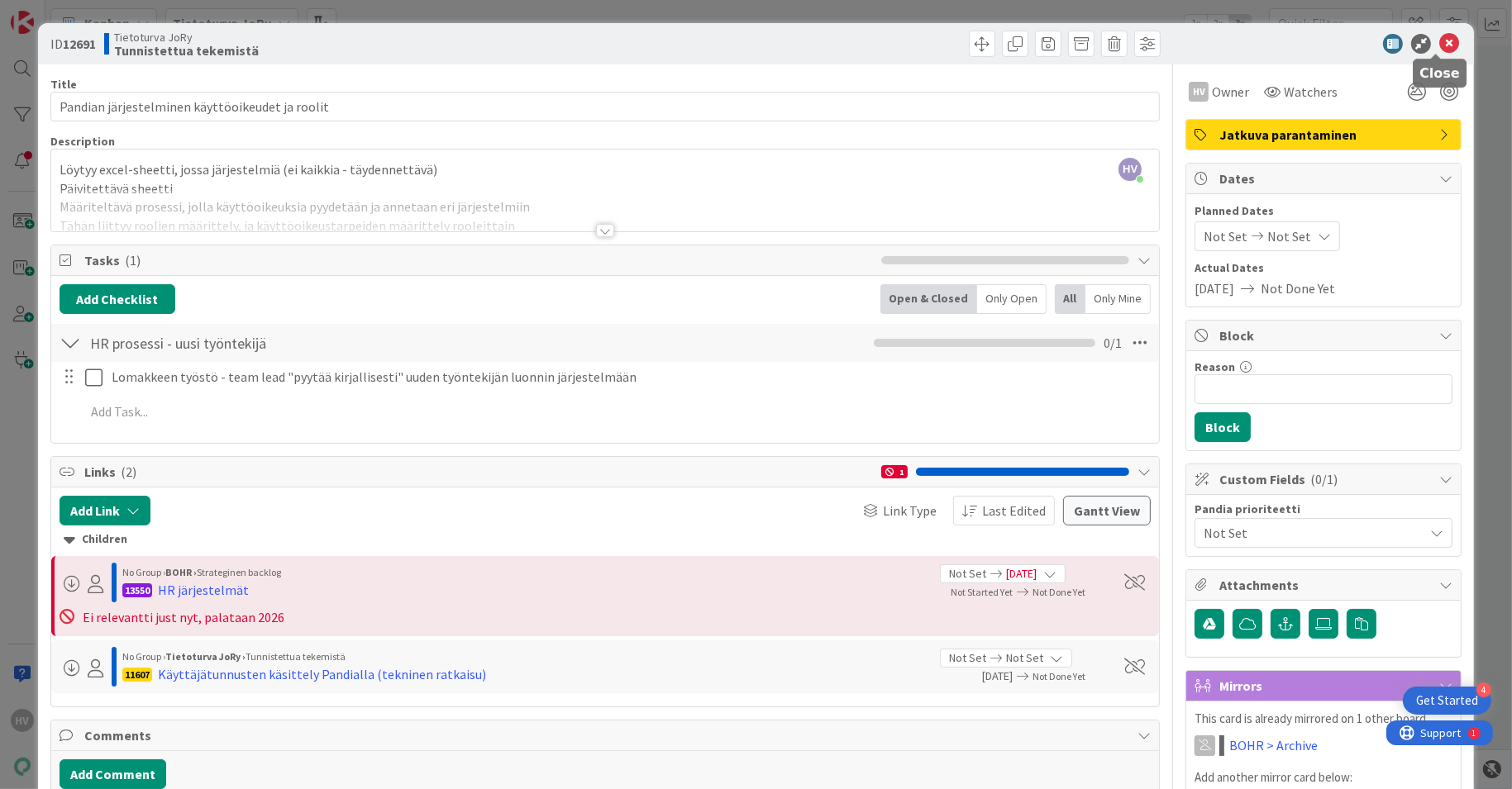
click at [1440, 47] on icon at bounding box center [1450, 44] width 20 height 20
